Goal: Navigation & Orientation: Find specific page/section

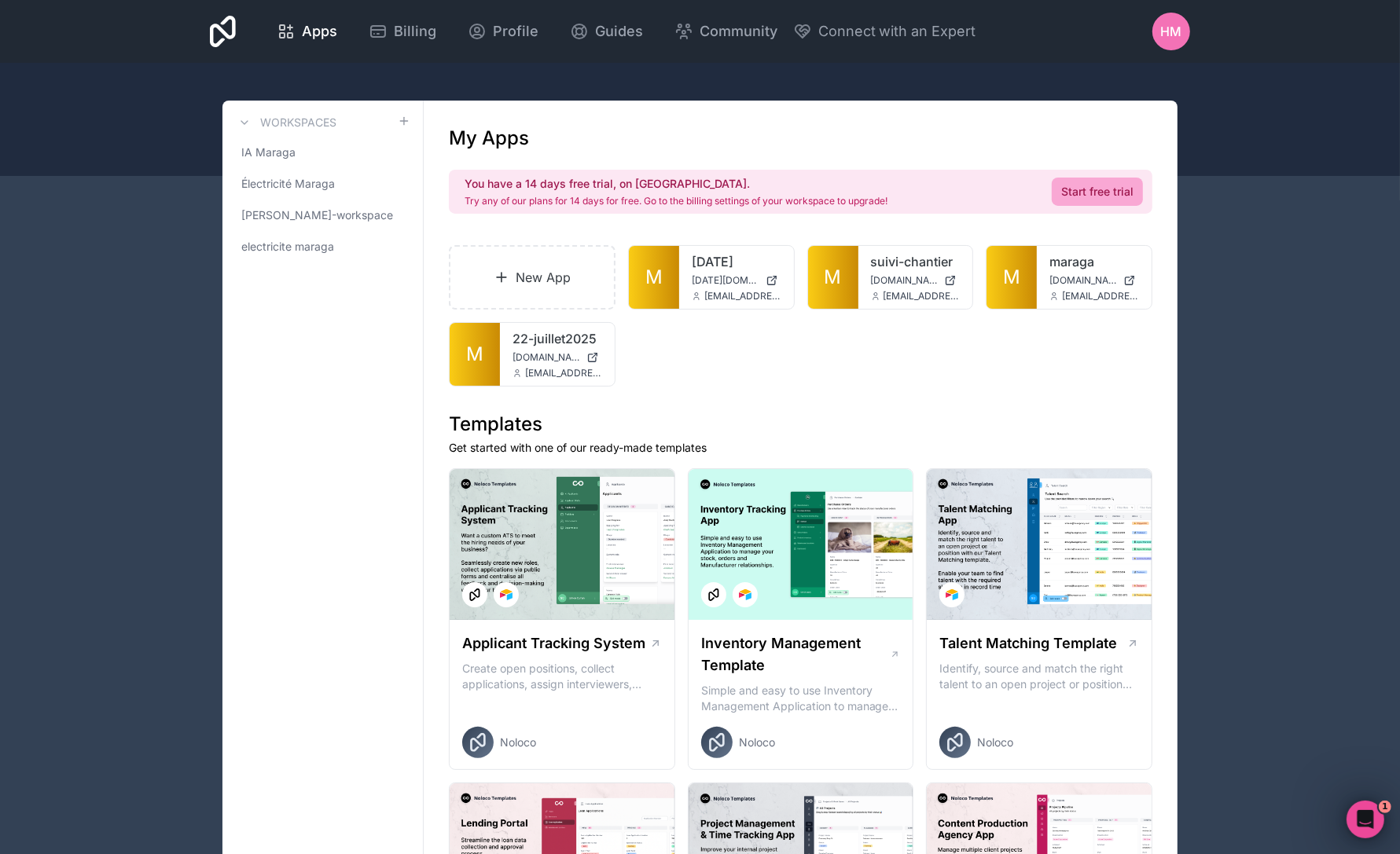
click at [661, 275] on span "M" at bounding box center [654, 277] width 17 height 25
click at [480, 356] on span "M" at bounding box center [475, 354] width 17 height 25
click at [1034, 263] on link "M" at bounding box center [1011, 277] width 51 height 63
click at [1013, 263] on link "M" at bounding box center [1011, 277] width 51 height 63
